Goal: Task Accomplishment & Management: Use online tool/utility

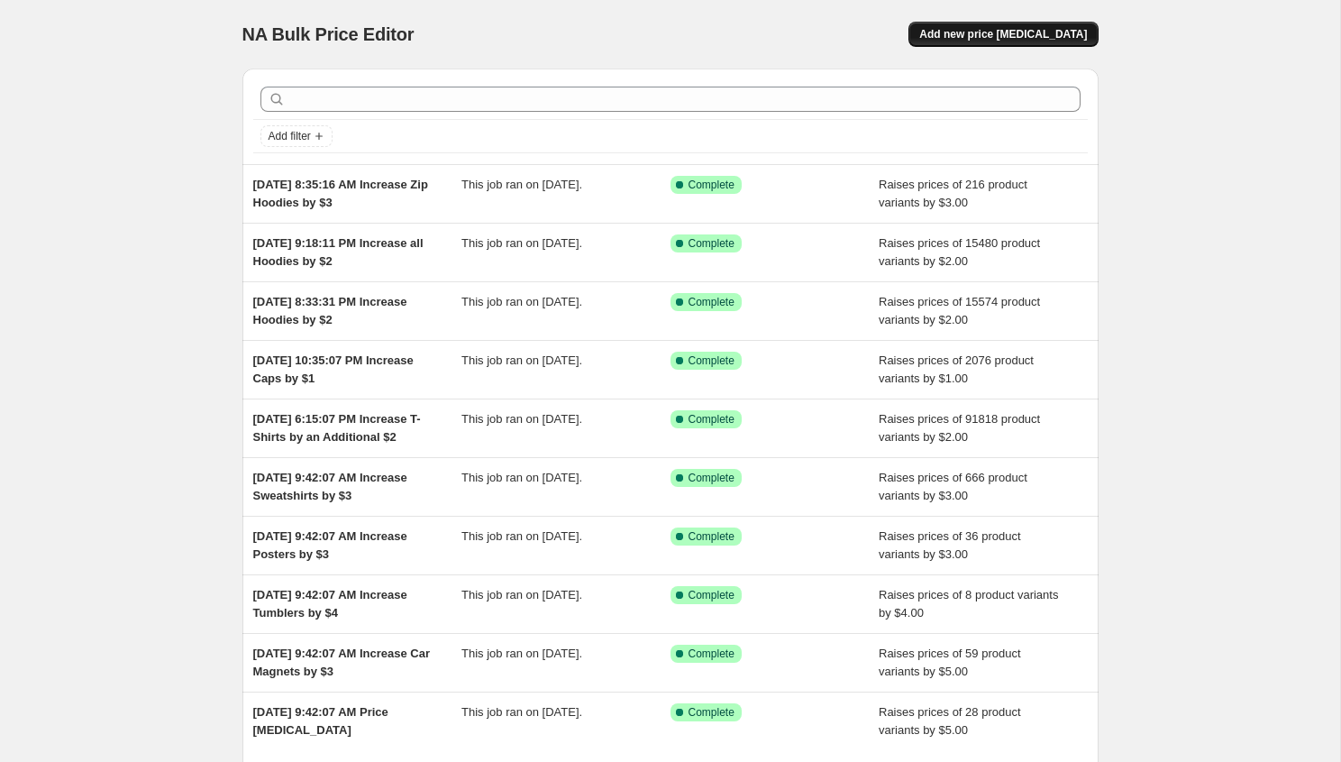
click at [1016, 34] on span "Add new price [MEDICAL_DATA]" at bounding box center [1004, 34] width 168 height 14
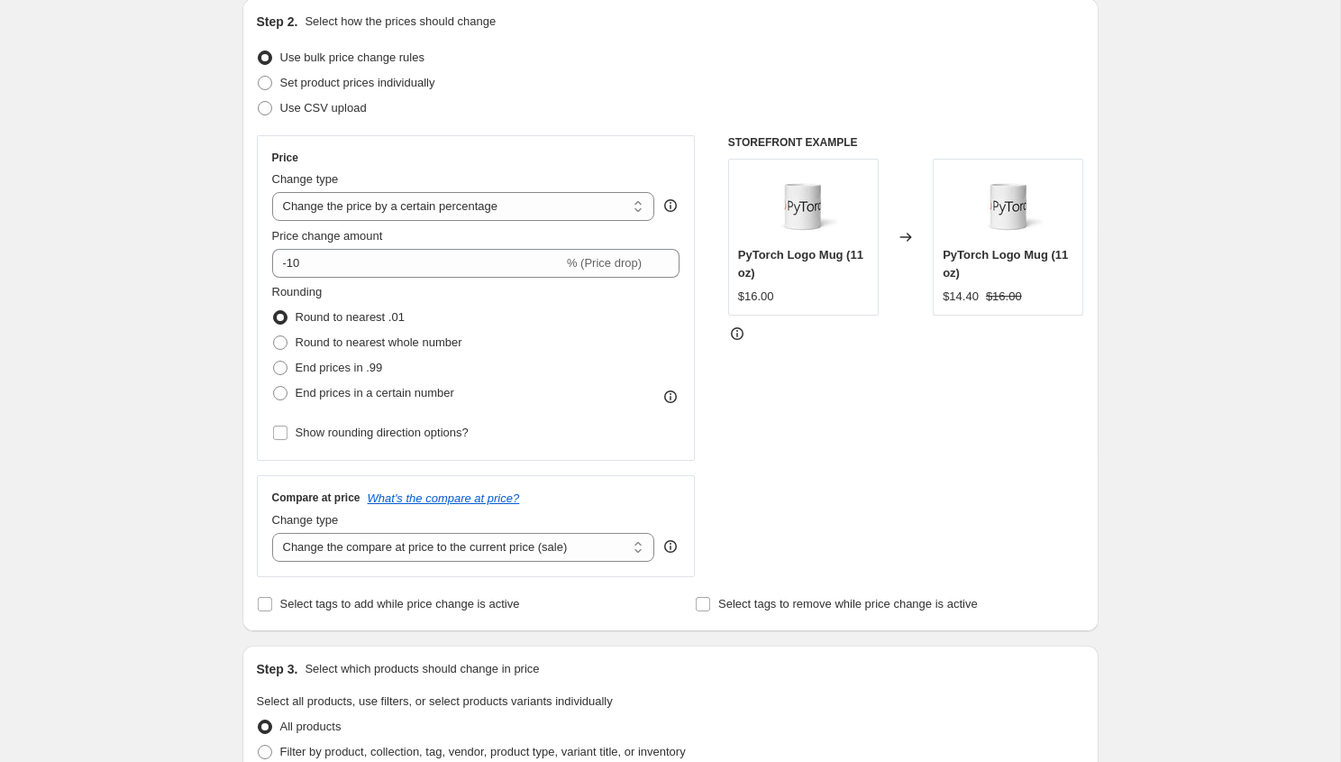
scroll to position [217, 0]
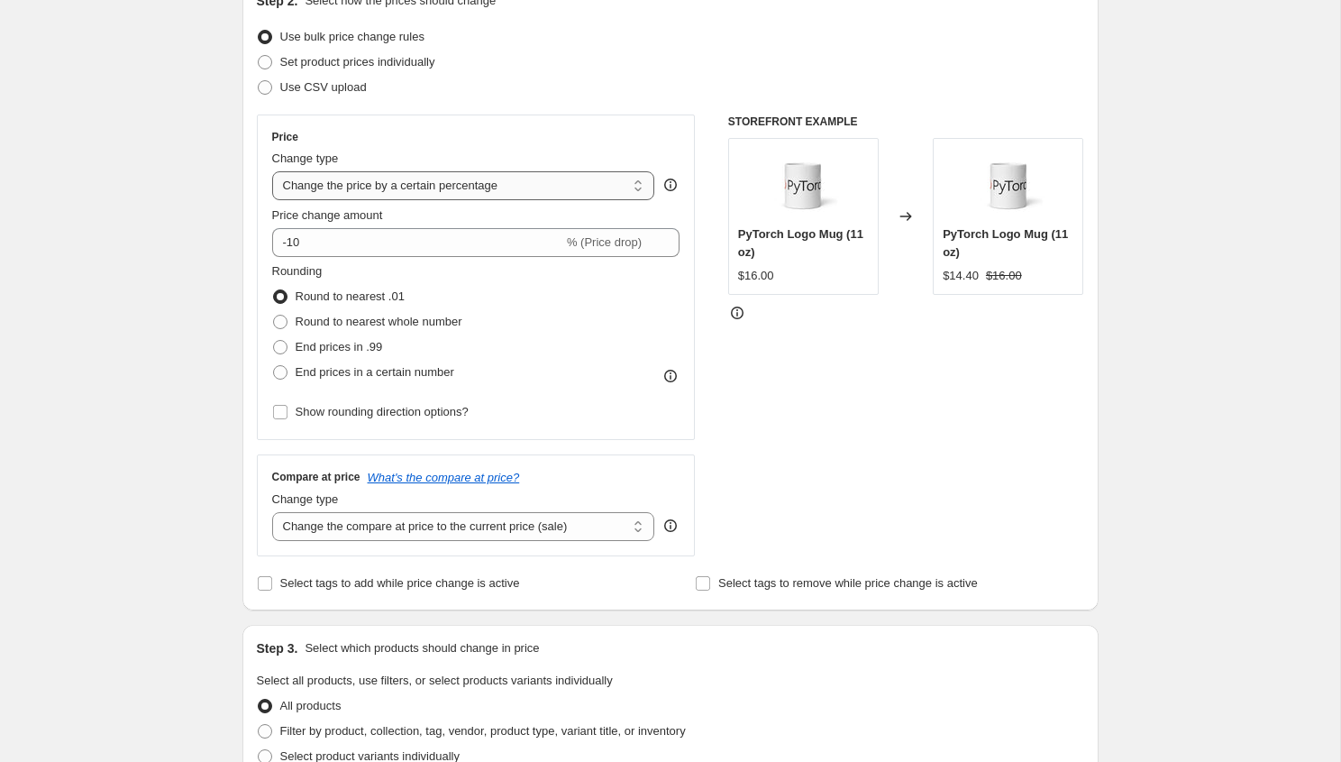
click at [452, 188] on select "Change the price to a certain amount Change the price by a certain amount Chang…" at bounding box center [463, 185] width 383 height 29
select select "by"
click at [272, 171] on select "Change the price to a certain amount Change the price by a certain amount Chang…" at bounding box center [463, 185] width 383 height 29
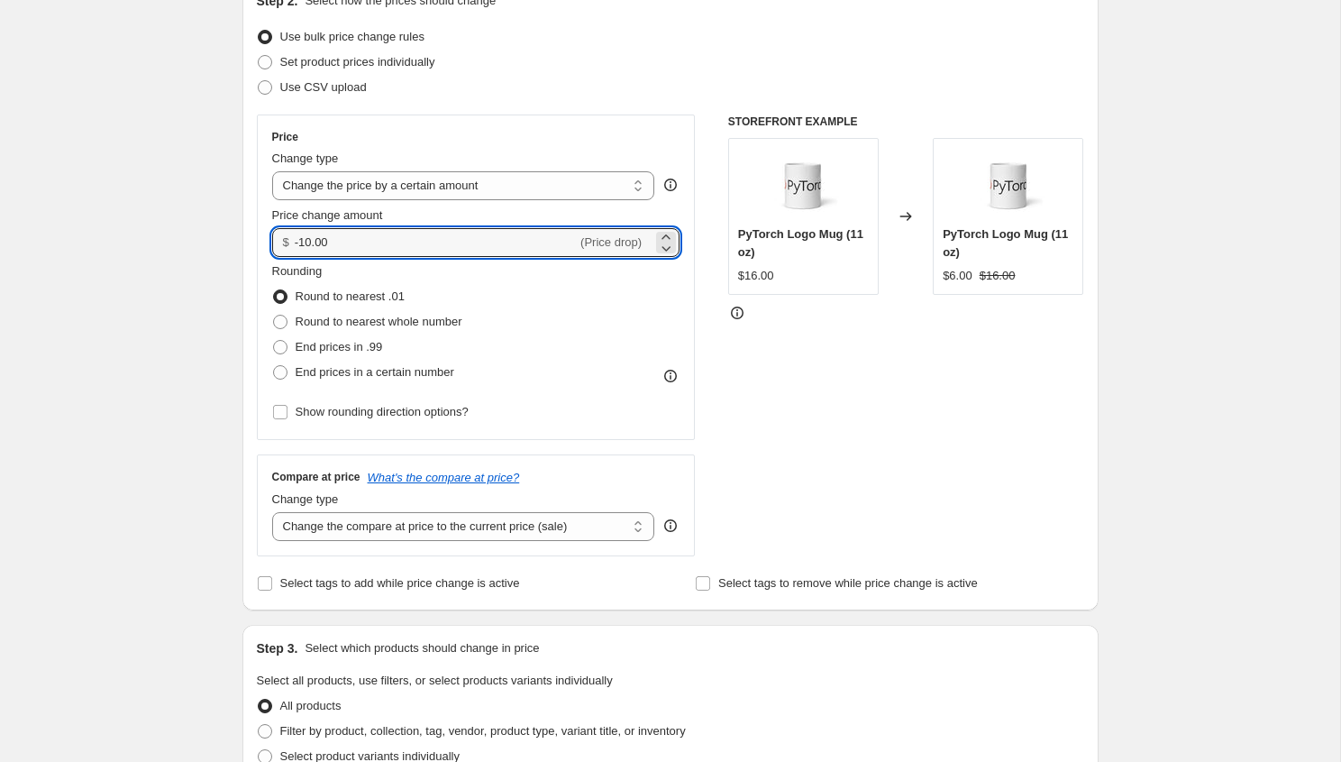
drag, startPoint x: 416, startPoint y: 246, endPoint x: 267, endPoint y: 242, distance: 149.7
click at [267, 242] on div "Price Change type Change the price to a certain amount Change the price by a ce…" at bounding box center [476, 276] width 439 height 325
type input "3.00"
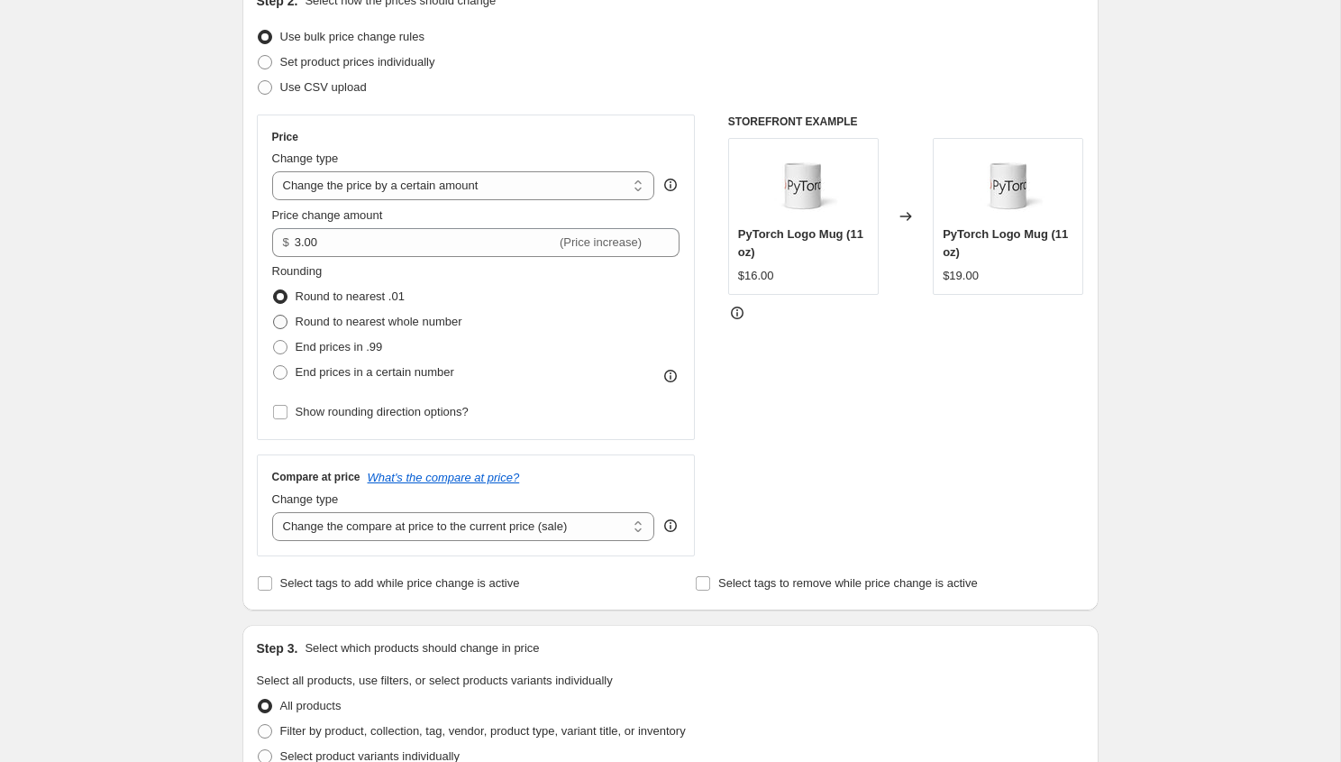
click at [424, 322] on span "Round to nearest whole number" at bounding box center [379, 322] width 167 height 14
click at [274, 316] on input "Round to nearest whole number" at bounding box center [273, 315] width 1 height 1
radio input "true"
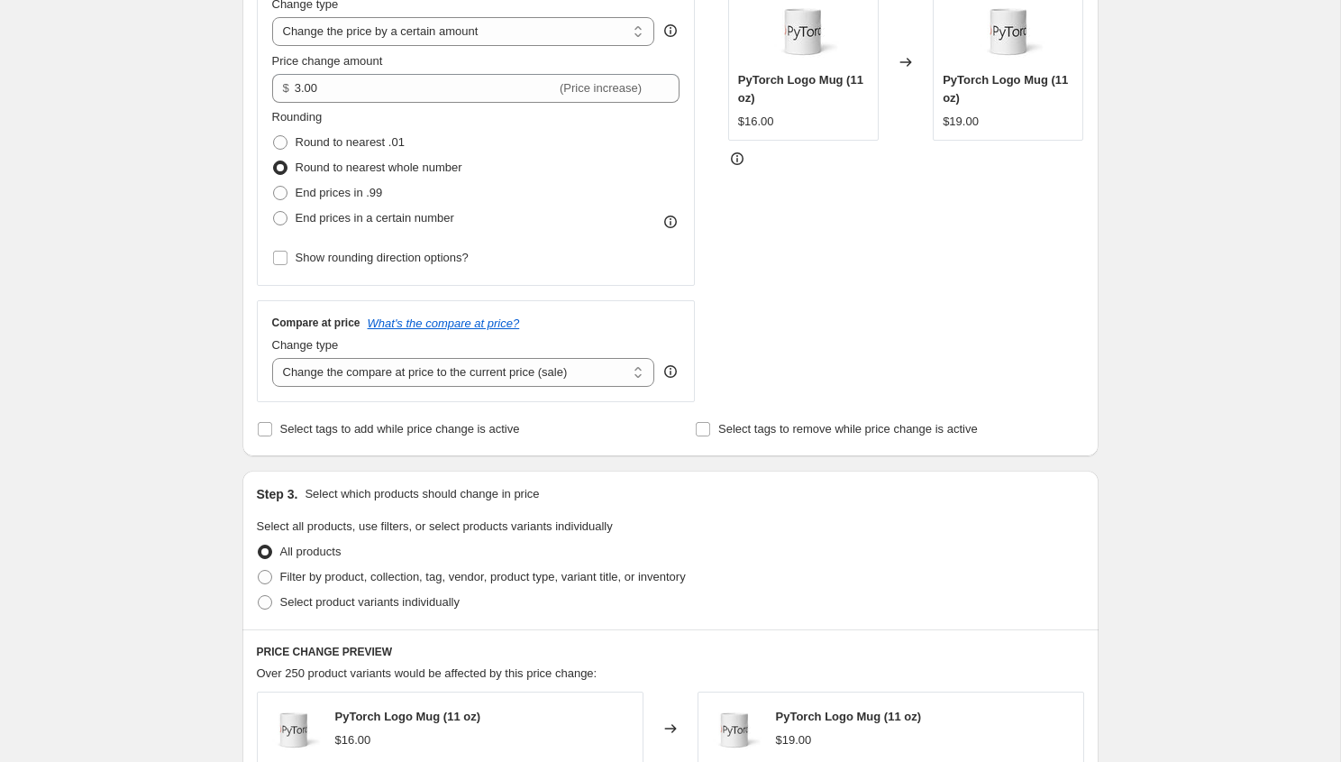
scroll to position [454, 0]
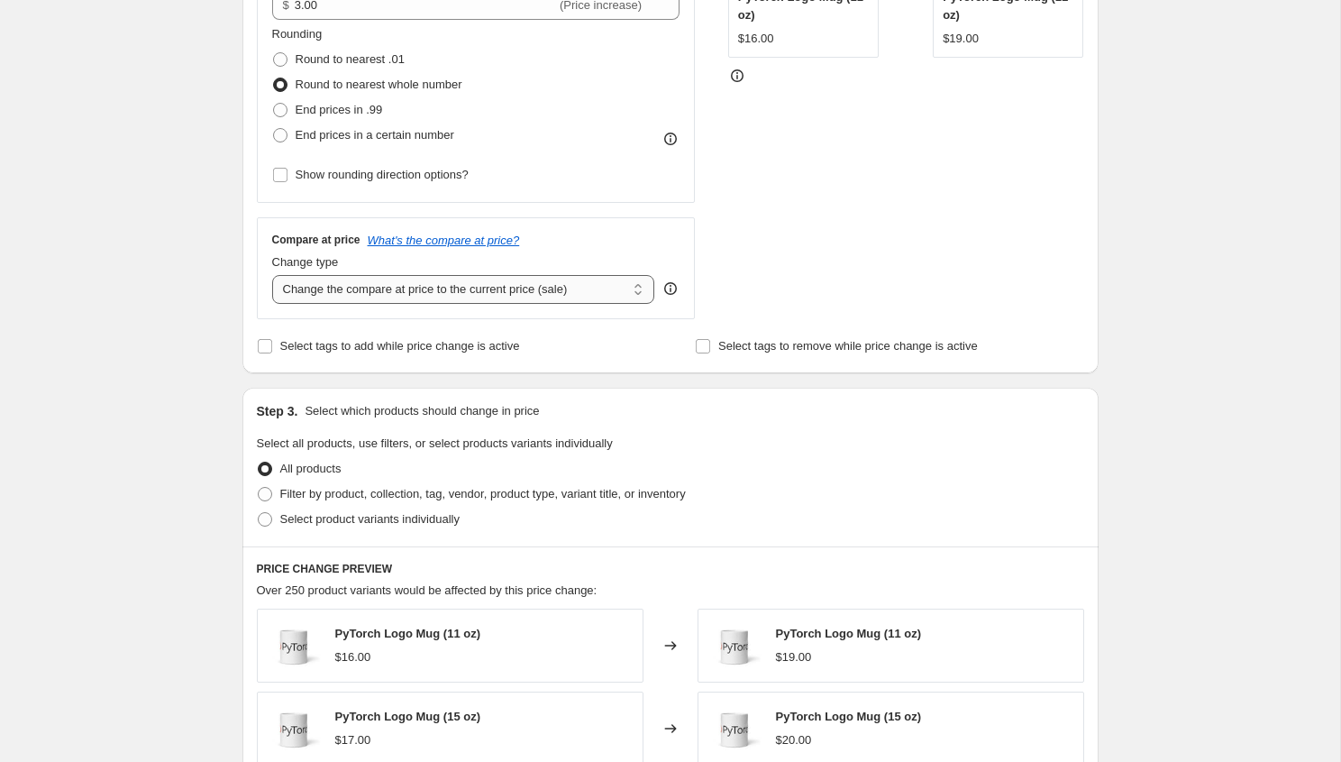
click at [499, 288] on select "Change the compare at price to the current price (sale) Change the compare at p…" at bounding box center [463, 289] width 383 height 29
select select "no_change"
click at [272, 275] on select "Change the compare at price to the current price (sale) Change the compare at p…" at bounding box center [463, 289] width 383 height 29
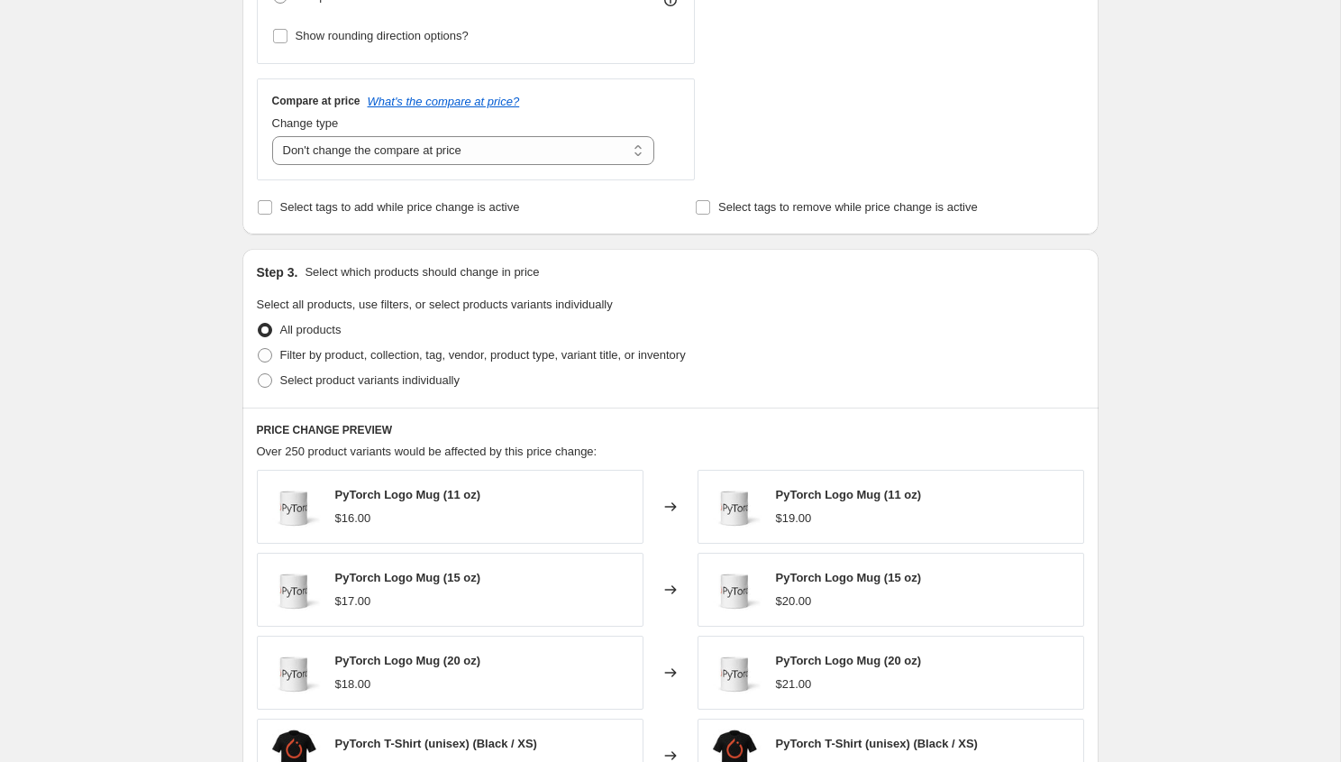
scroll to position [612, 0]
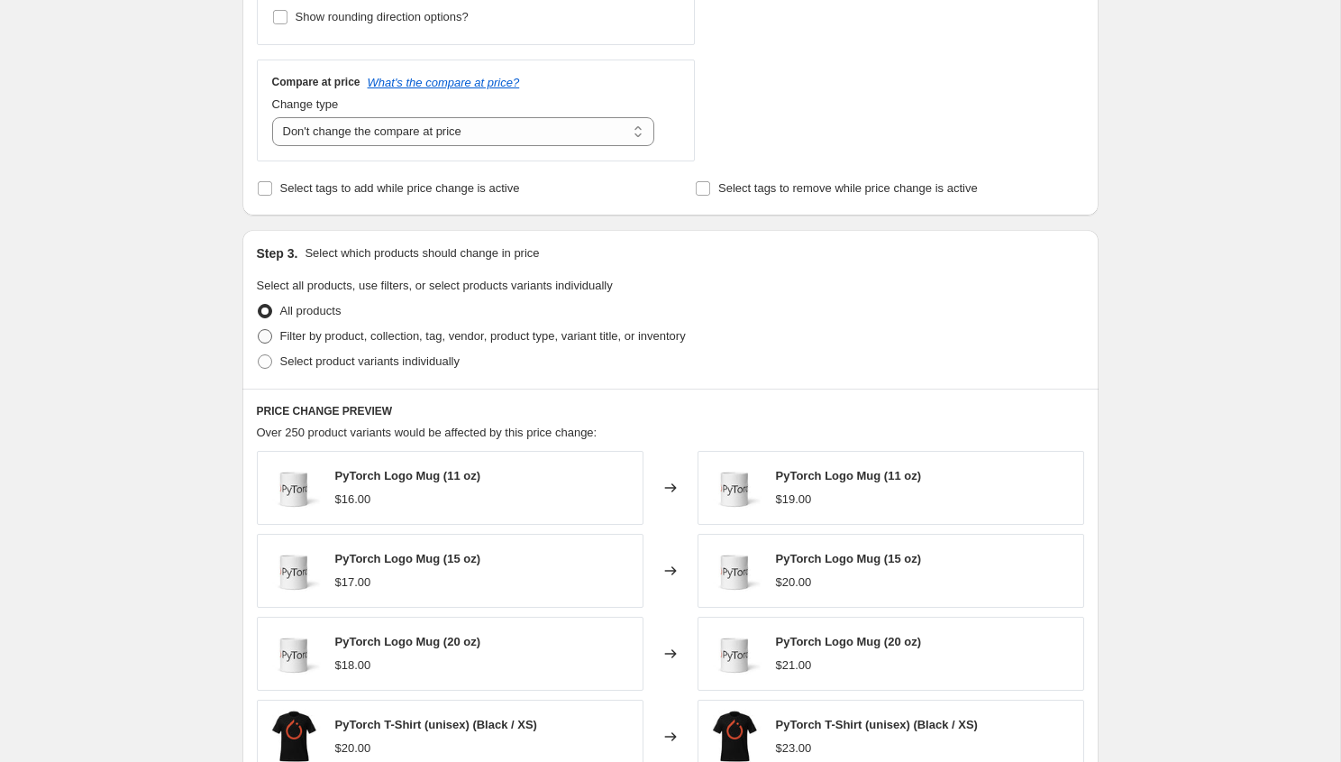
click at [475, 335] on span "Filter by product, collection, tag, vendor, product type, variant title, or inv…" at bounding box center [483, 336] width 406 height 14
click at [259, 330] on input "Filter by product, collection, tag, vendor, product type, variant title, or inv…" at bounding box center [258, 329] width 1 height 1
radio input "true"
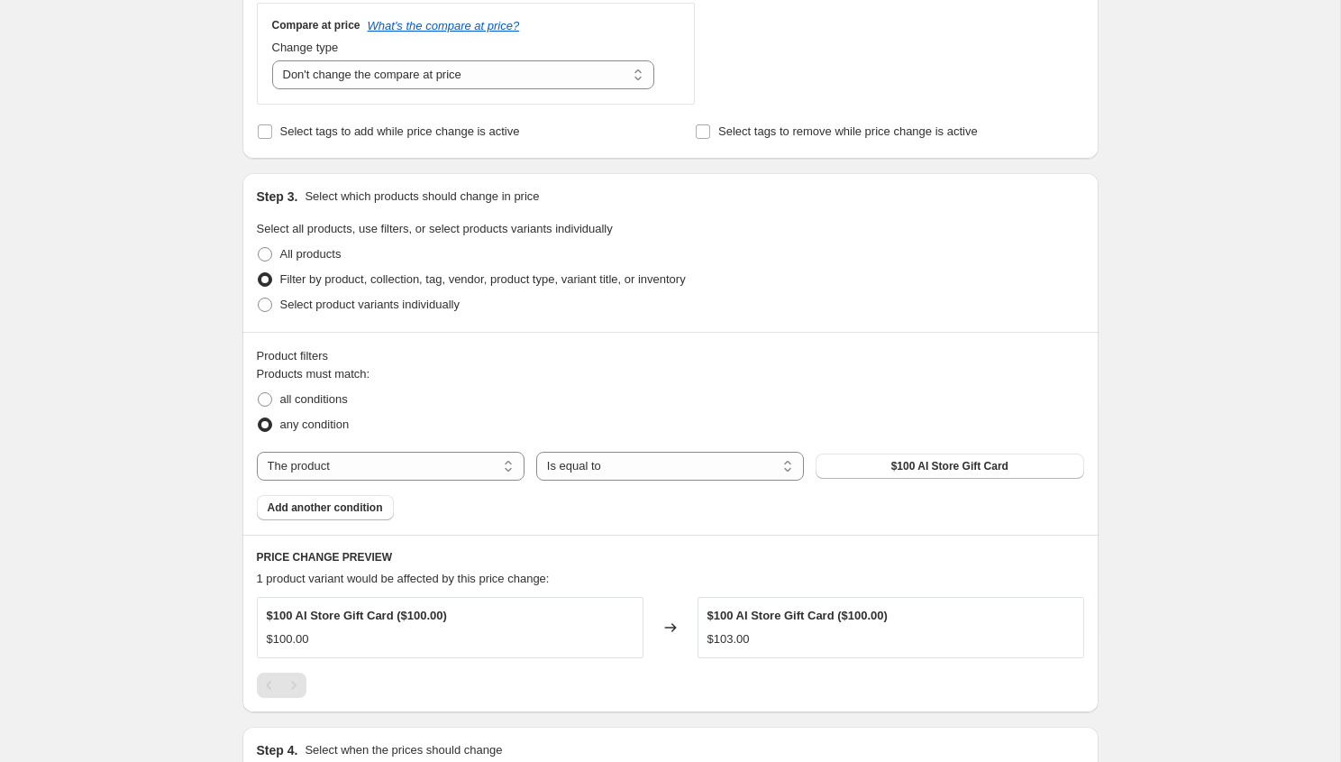
scroll to position [673, 0]
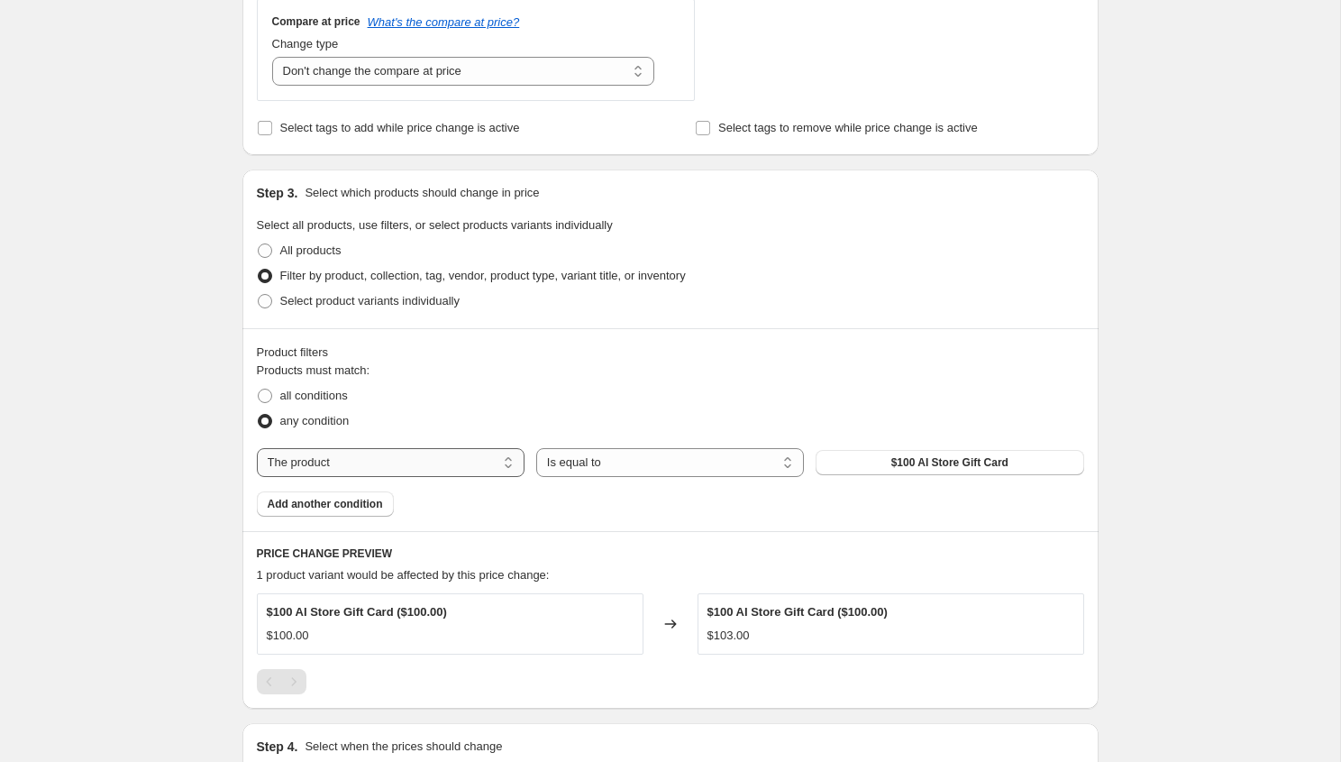
click at [442, 461] on select "The product The product's collection The product's tag The product's vendor The…" at bounding box center [391, 462] width 268 height 29
select select "collection"
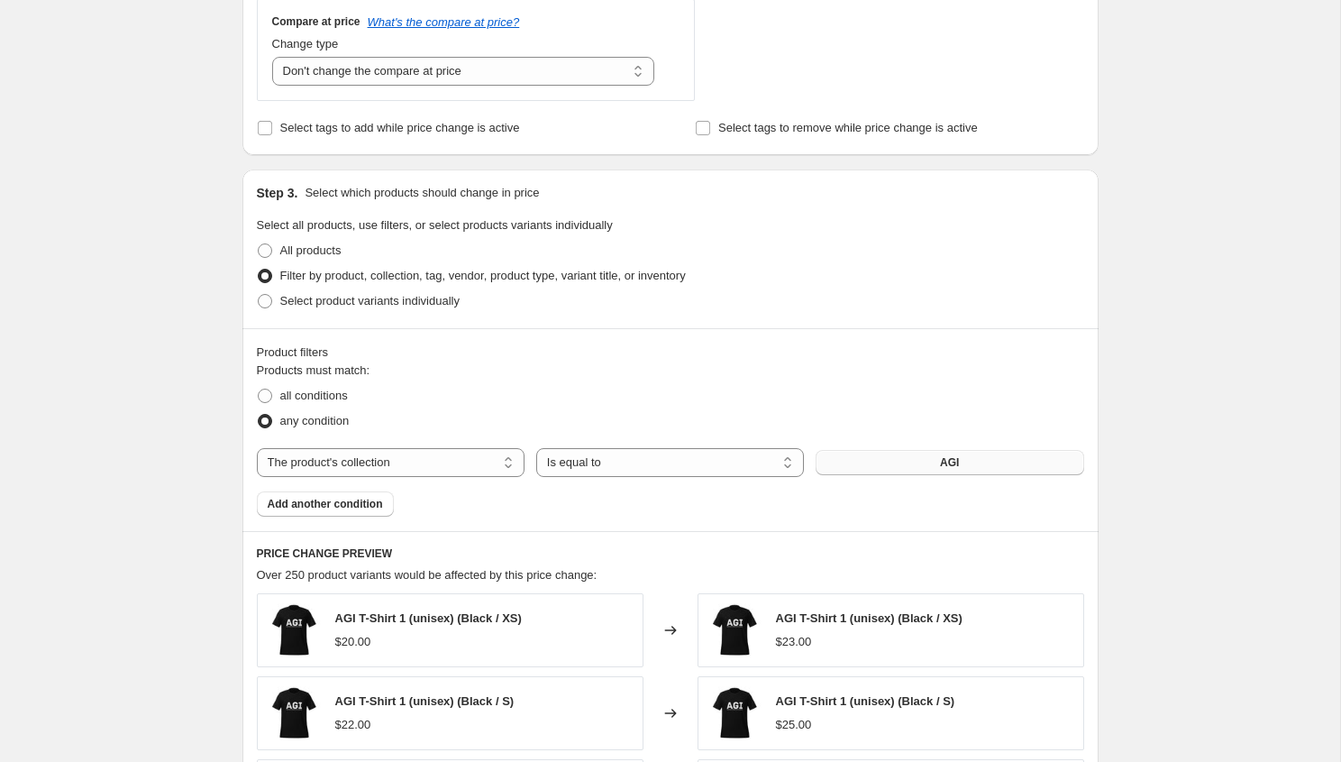
click at [871, 459] on button "AGI" at bounding box center [950, 462] width 268 height 25
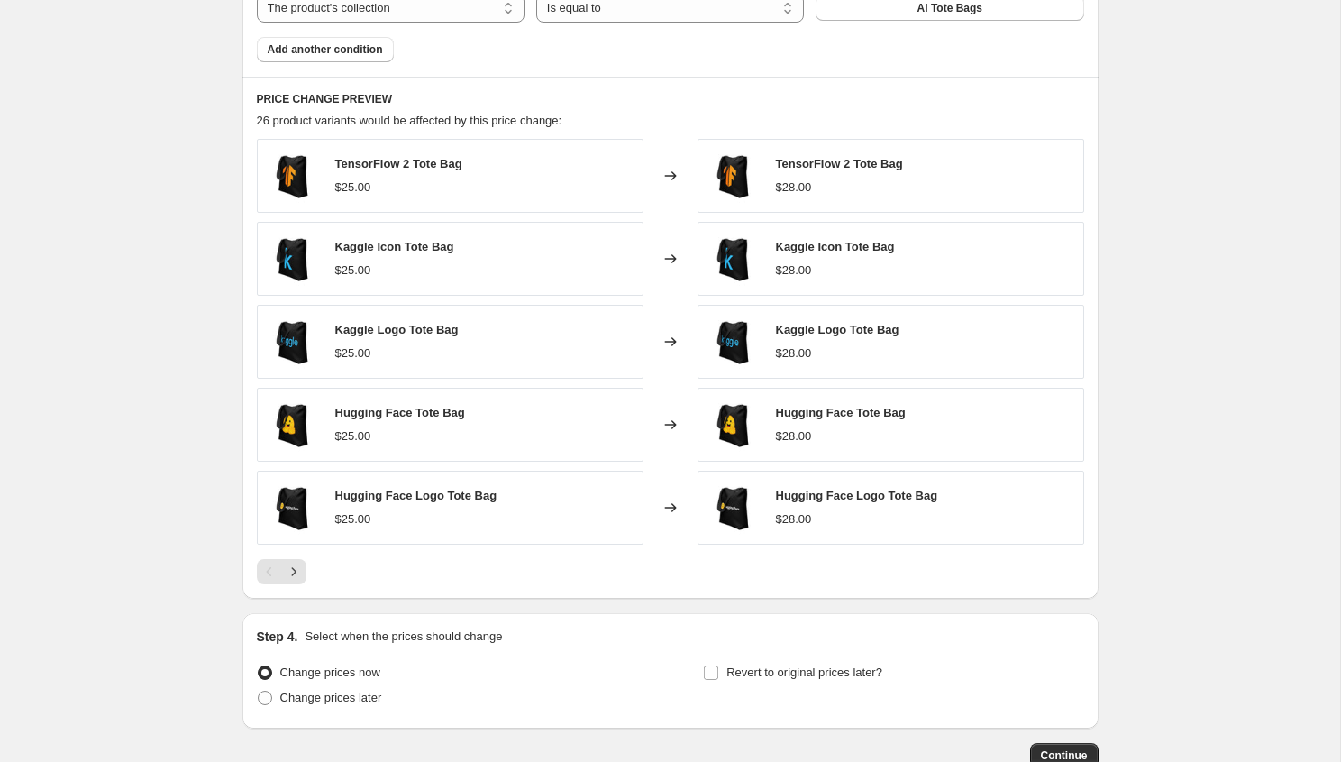
scroll to position [1243, 0]
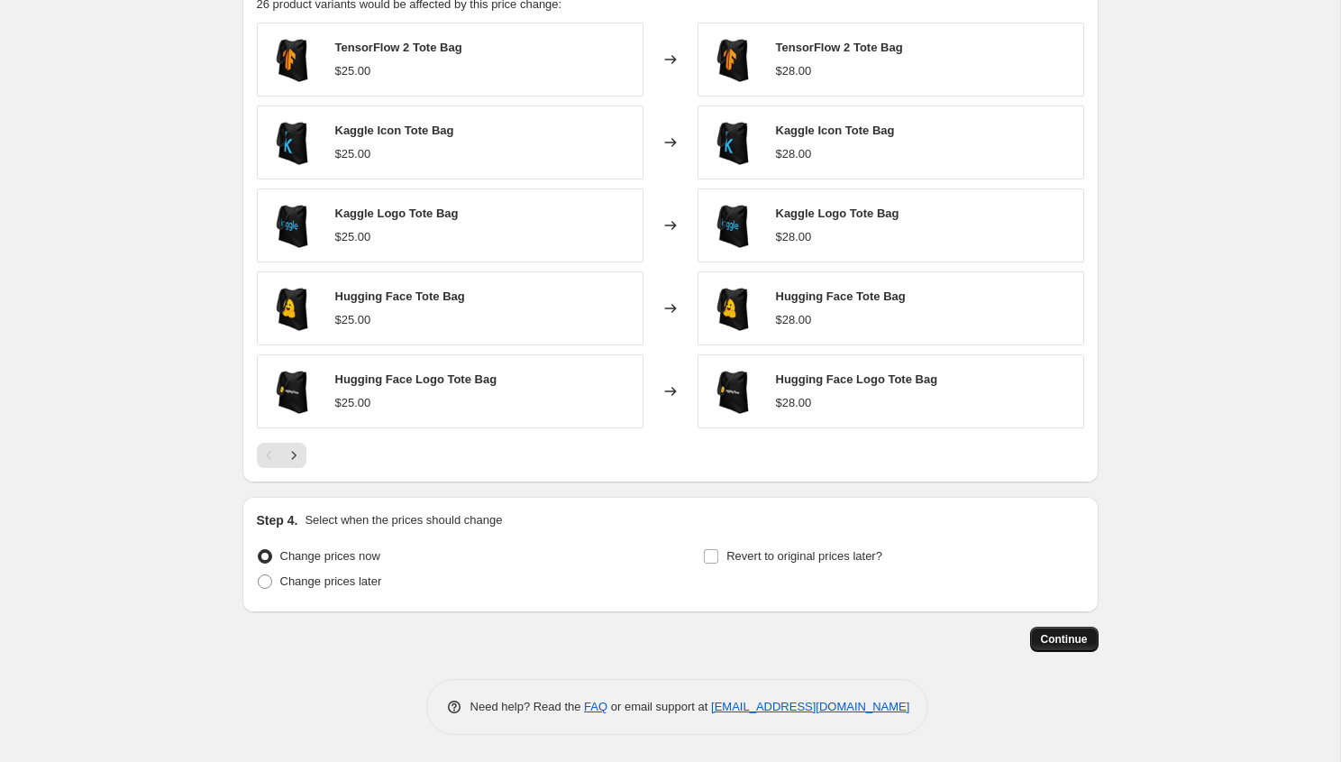
click at [1070, 641] on span "Continue" at bounding box center [1064, 639] width 47 height 14
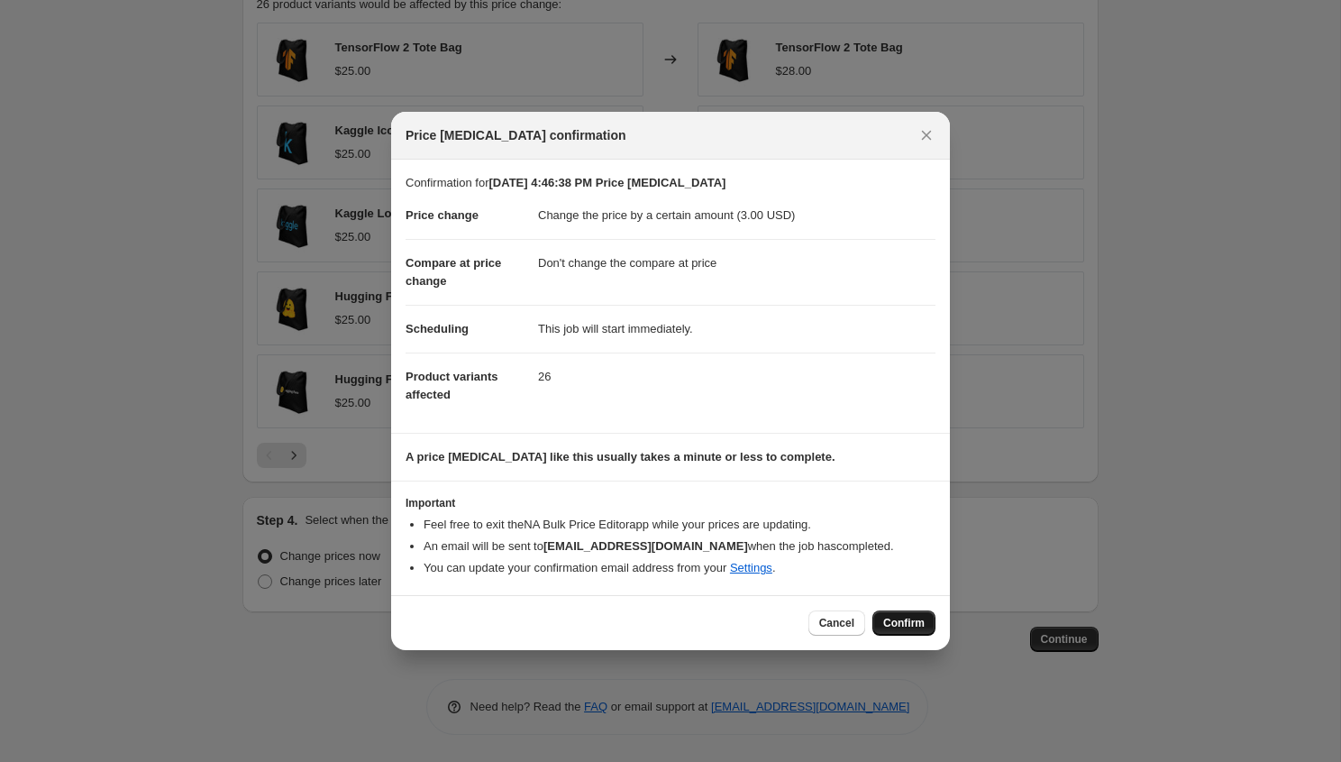
click at [901, 622] on span "Confirm" at bounding box center [903, 623] width 41 height 14
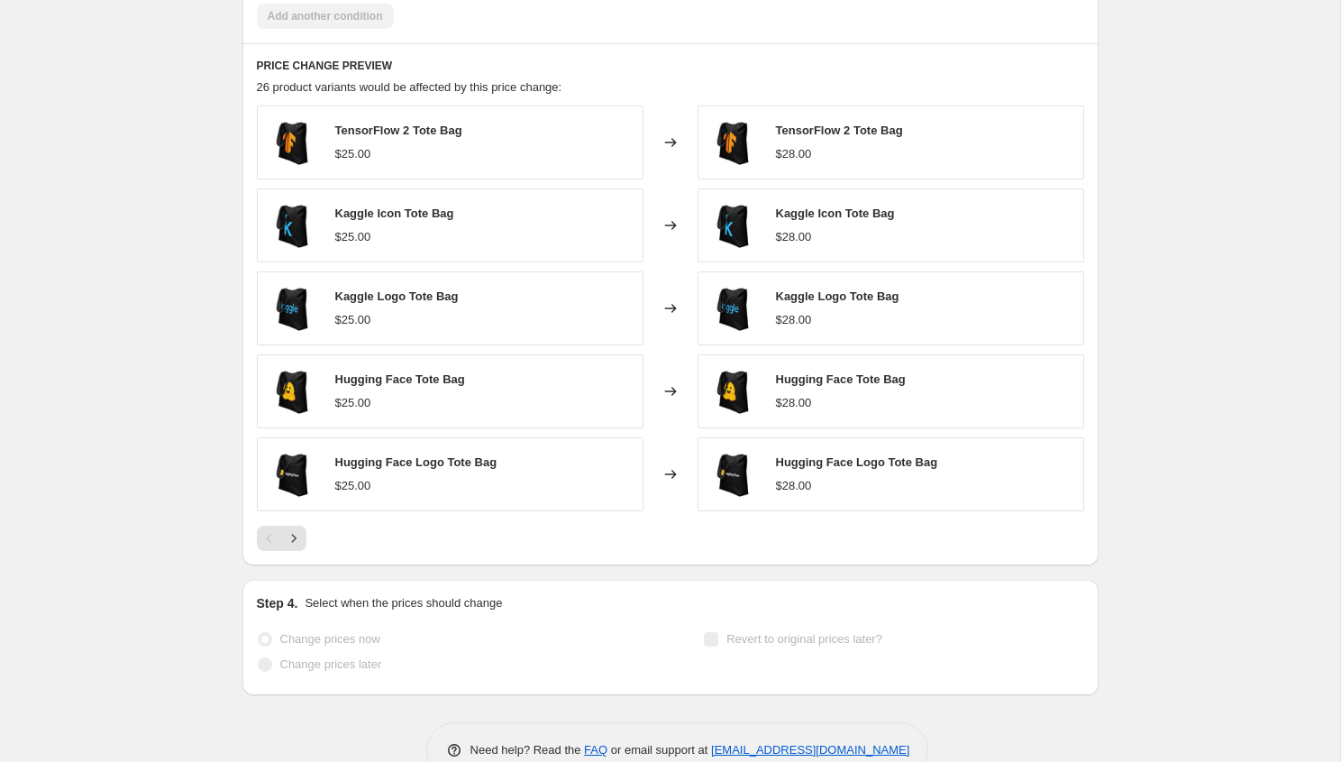
scroll to position [1290, 0]
click at [294, 533] on icon "Next" at bounding box center [294, 538] width 18 height 18
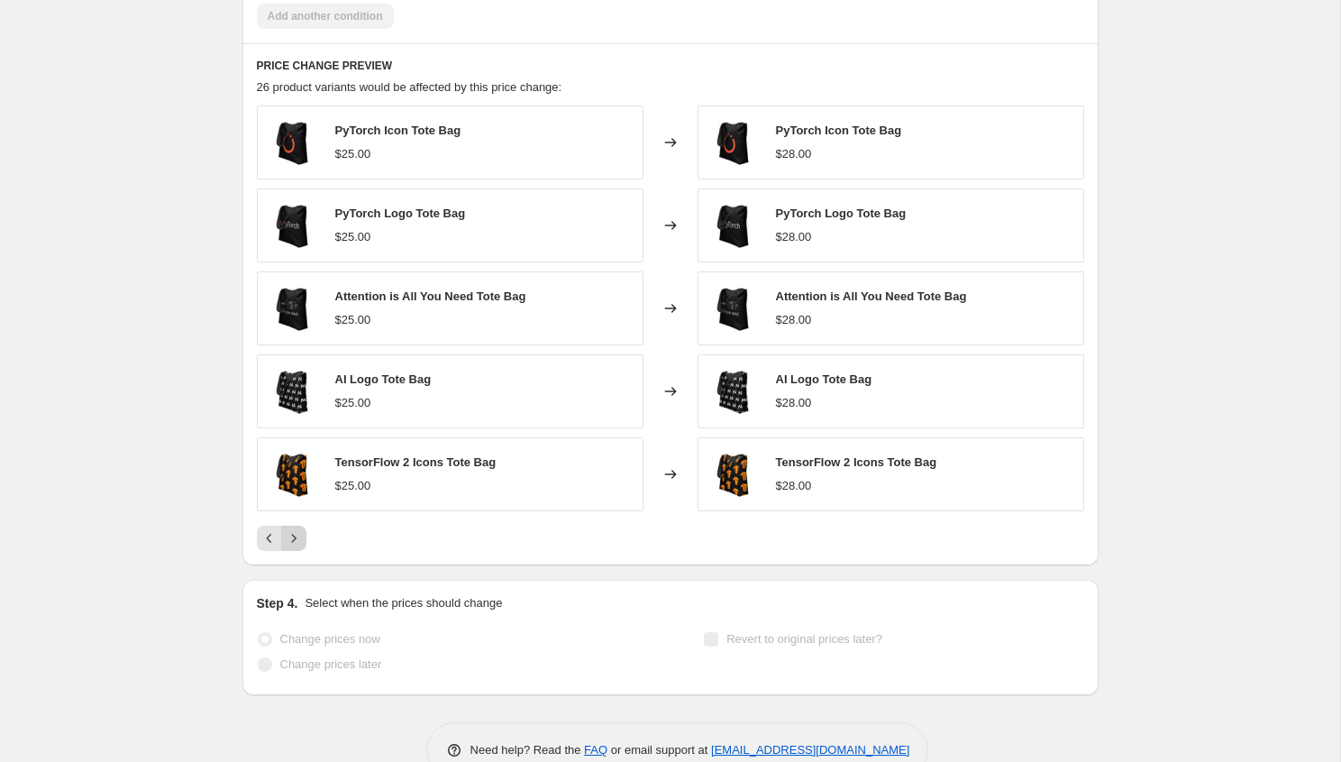
click at [294, 540] on icon "Next" at bounding box center [294, 538] width 18 height 18
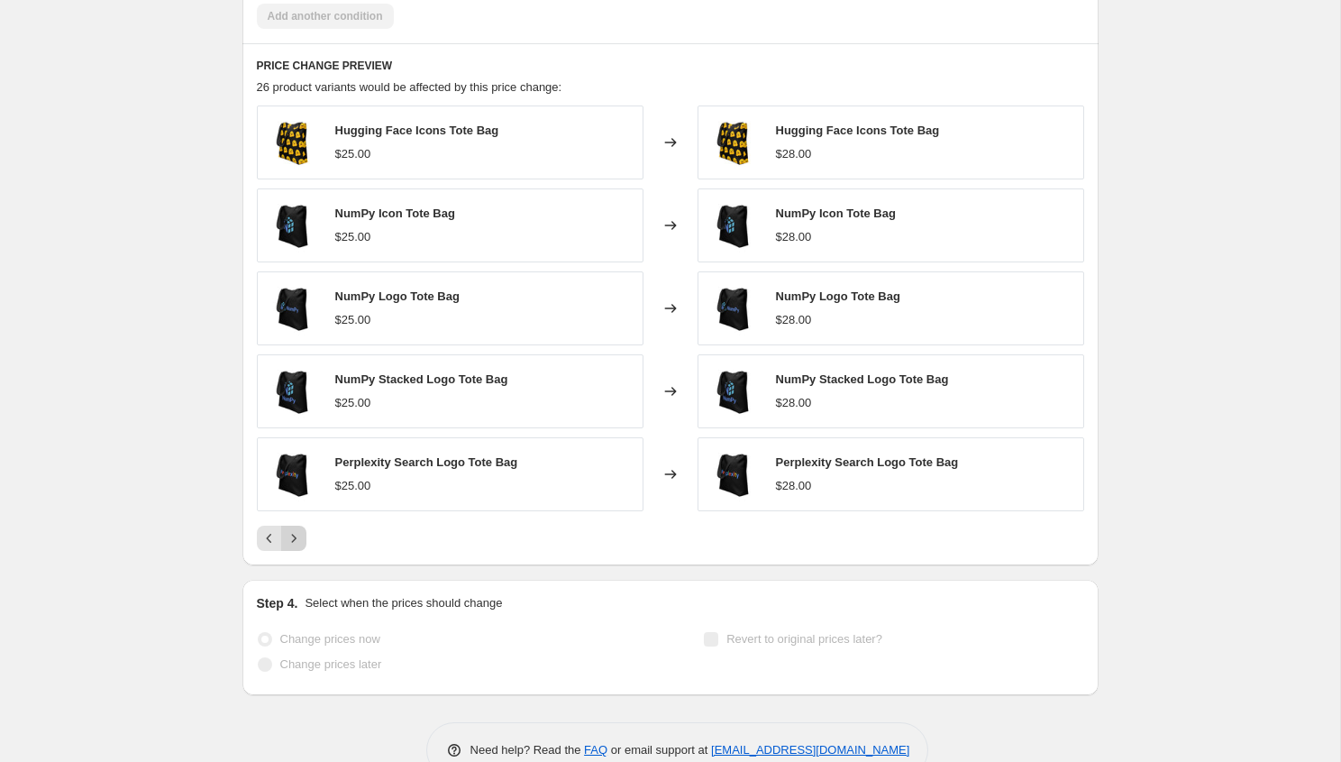
click at [294, 540] on icon "Next" at bounding box center [294, 538] width 18 height 18
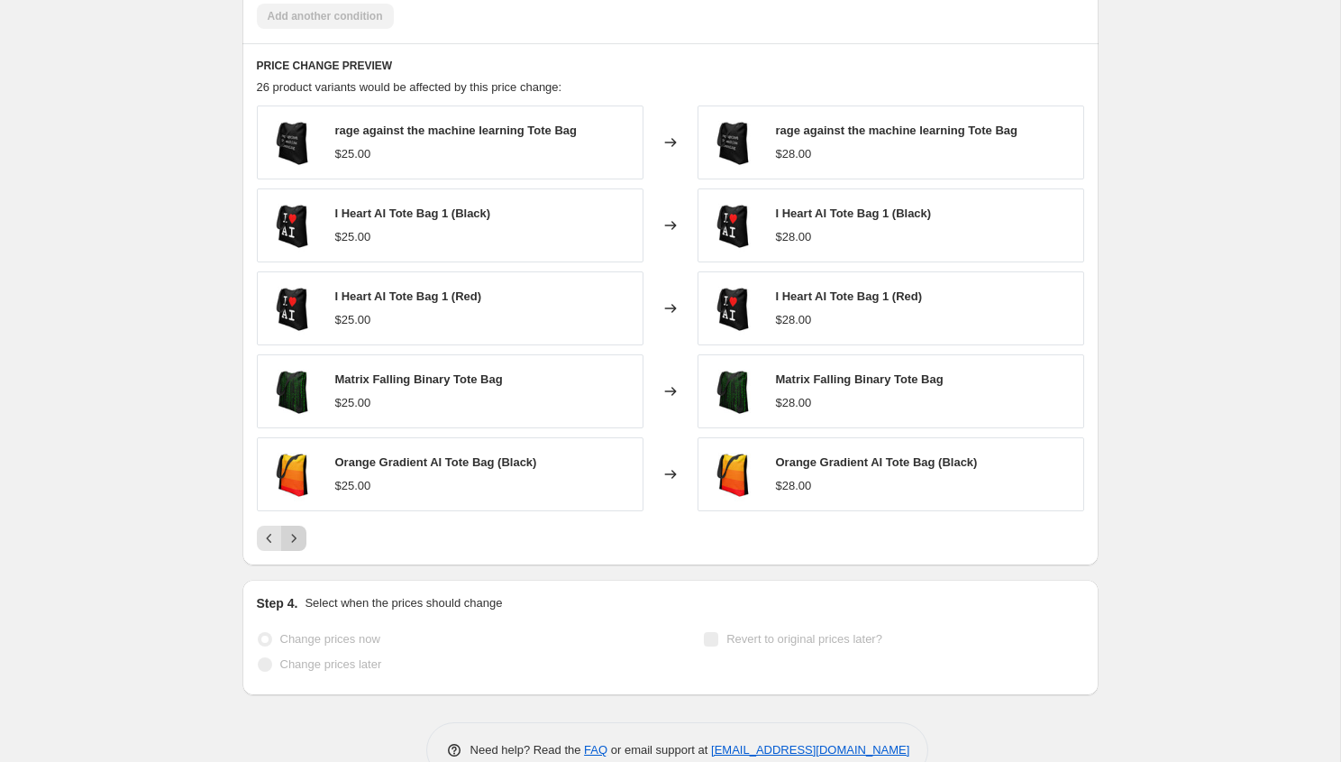
click at [294, 540] on icon "Next" at bounding box center [294, 538] width 18 height 18
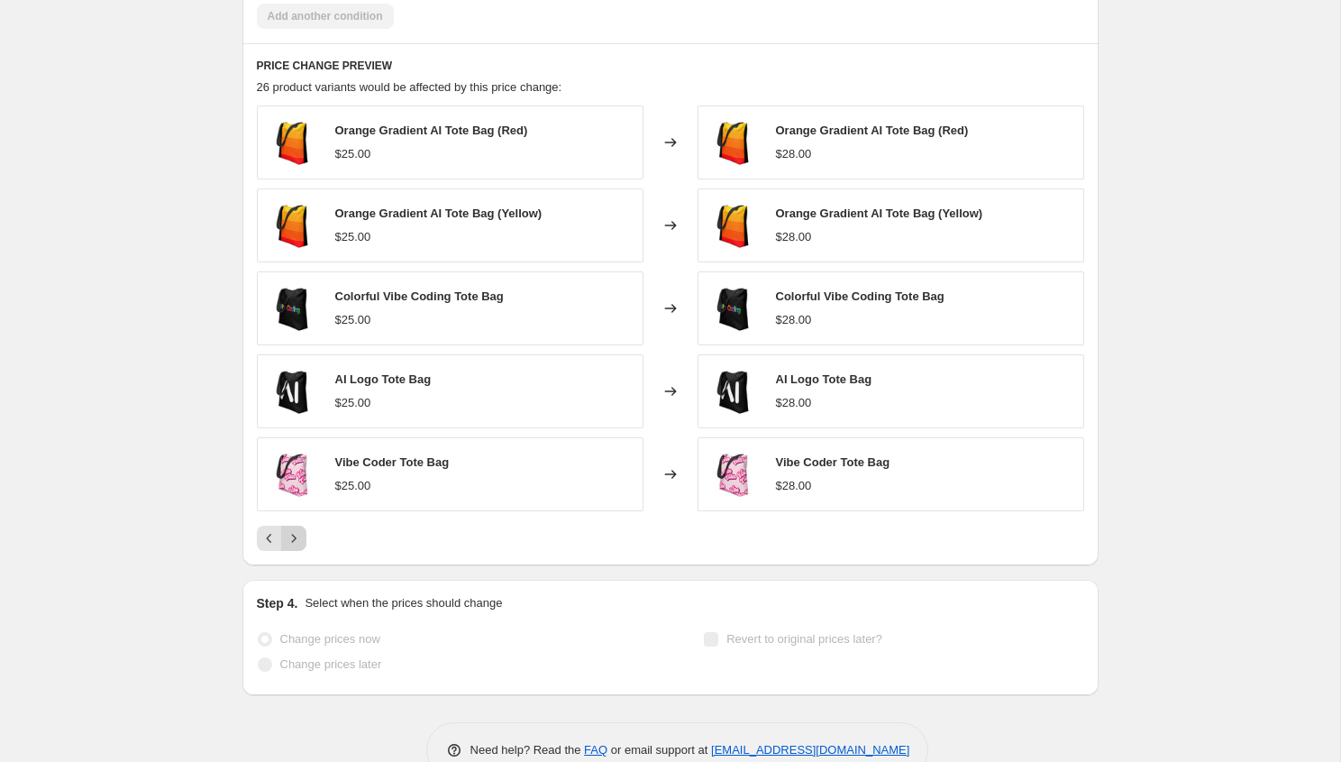
click at [294, 540] on icon "Next" at bounding box center [294, 538] width 18 height 18
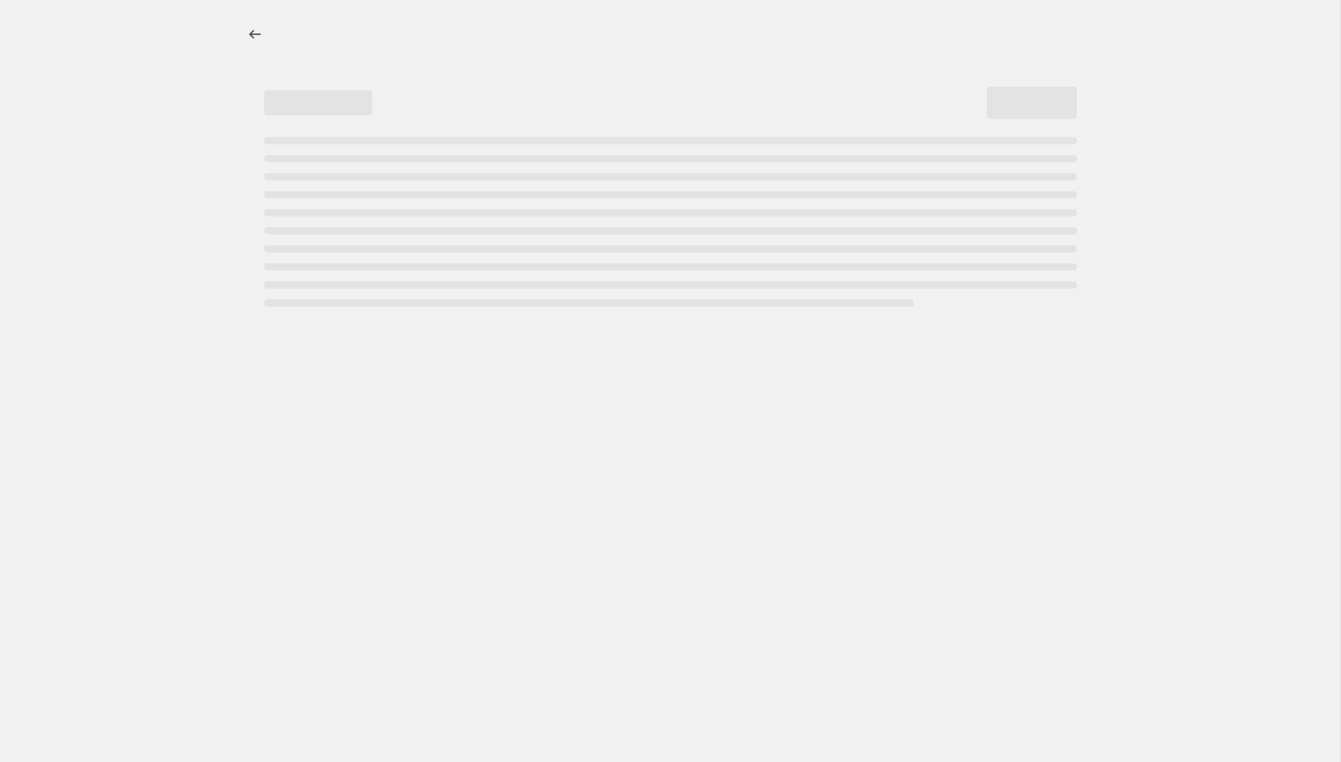
scroll to position [0, 0]
select select "by"
select select "no_change"
select select "collection"
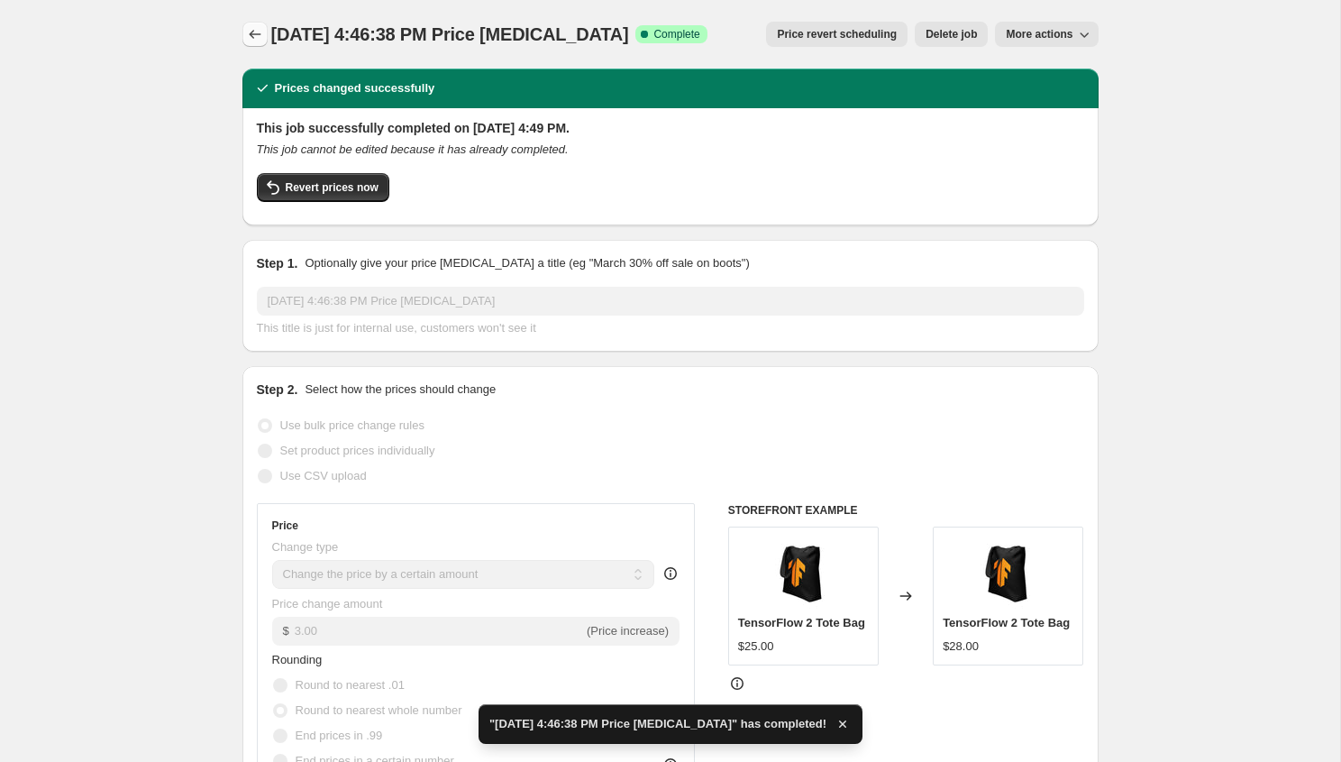
click at [257, 41] on icon "Price change jobs" at bounding box center [255, 34] width 18 height 18
